Goal: Book appointment/travel/reservation

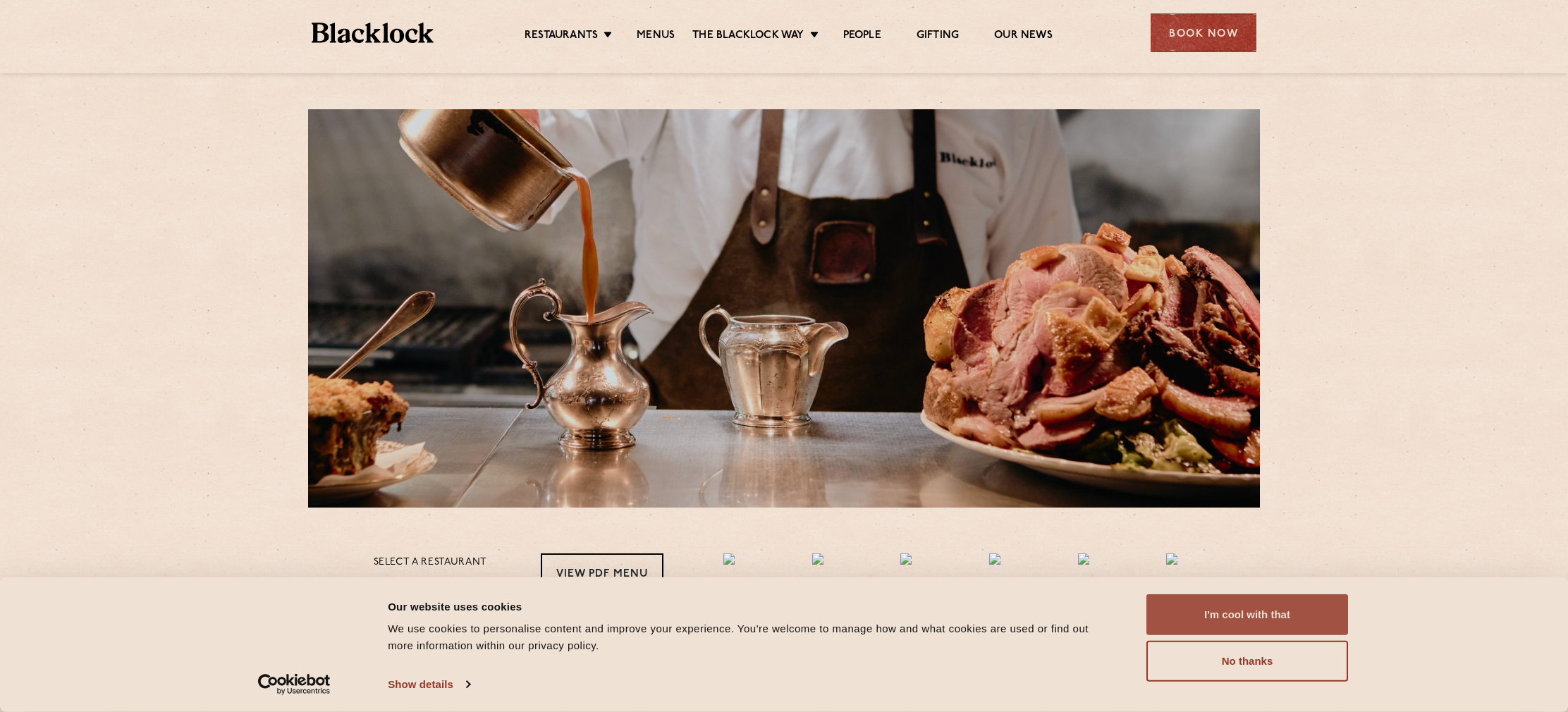
click at [1232, 624] on button "I'm cool with that" at bounding box center [1247, 615] width 202 height 41
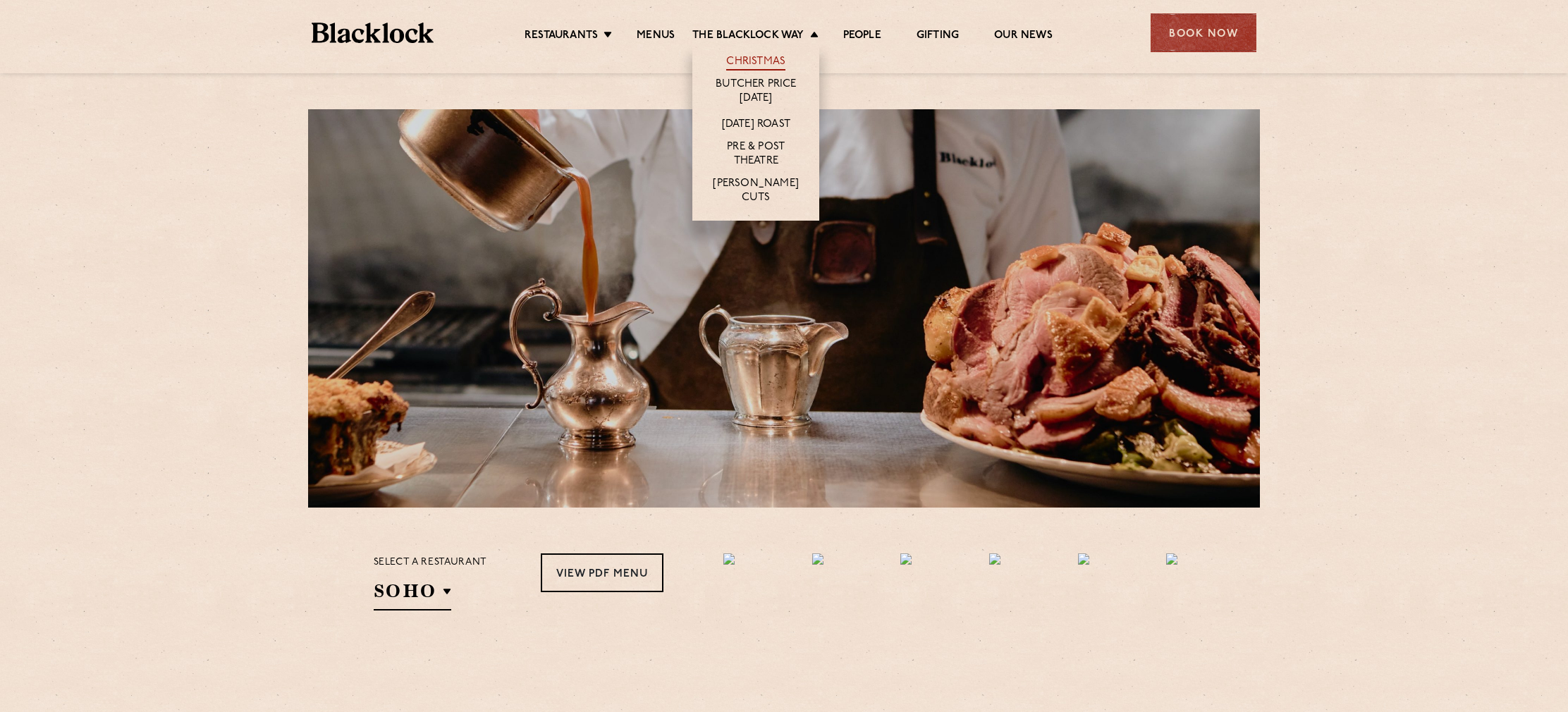
click at [766, 59] on link "Christmas" at bounding box center [756, 63] width 59 height 16
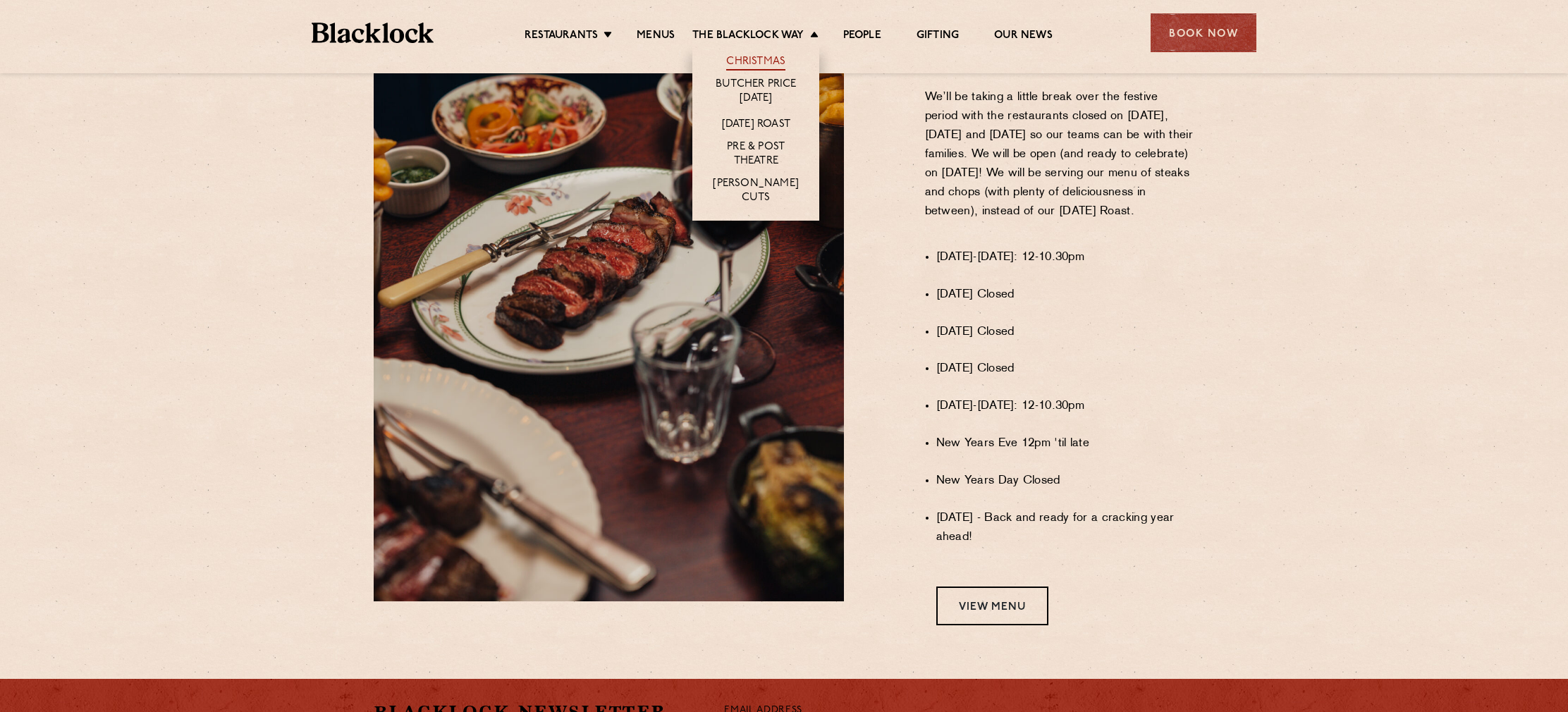
scroll to position [887, 0]
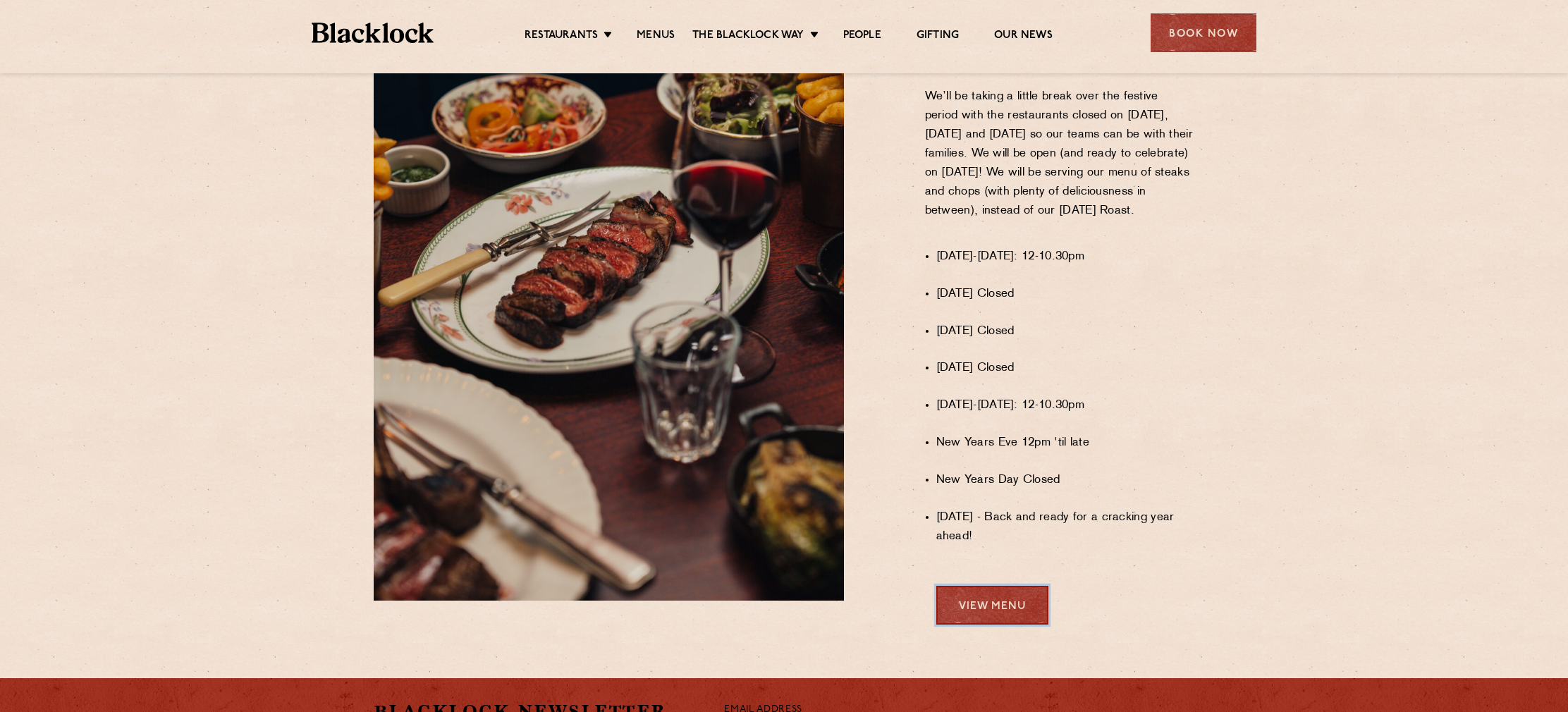
click at [1015, 618] on link "View Menu" at bounding box center [992, 605] width 112 height 39
